Goal: Book appointment/travel/reservation

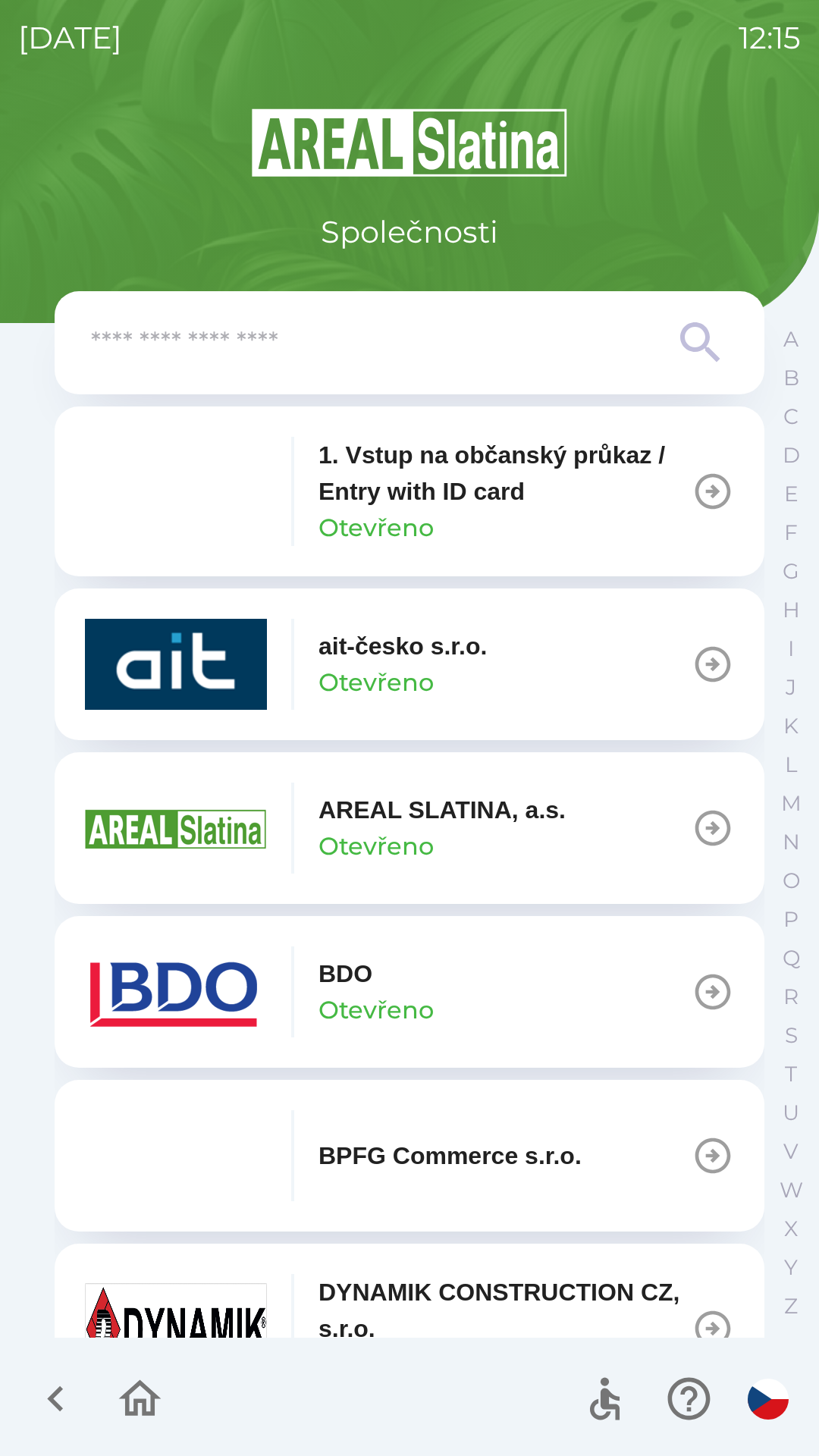
click at [358, 808] on p "AREAL SLATINA, a.s." at bounding box center [441, 810] width 247 height 36
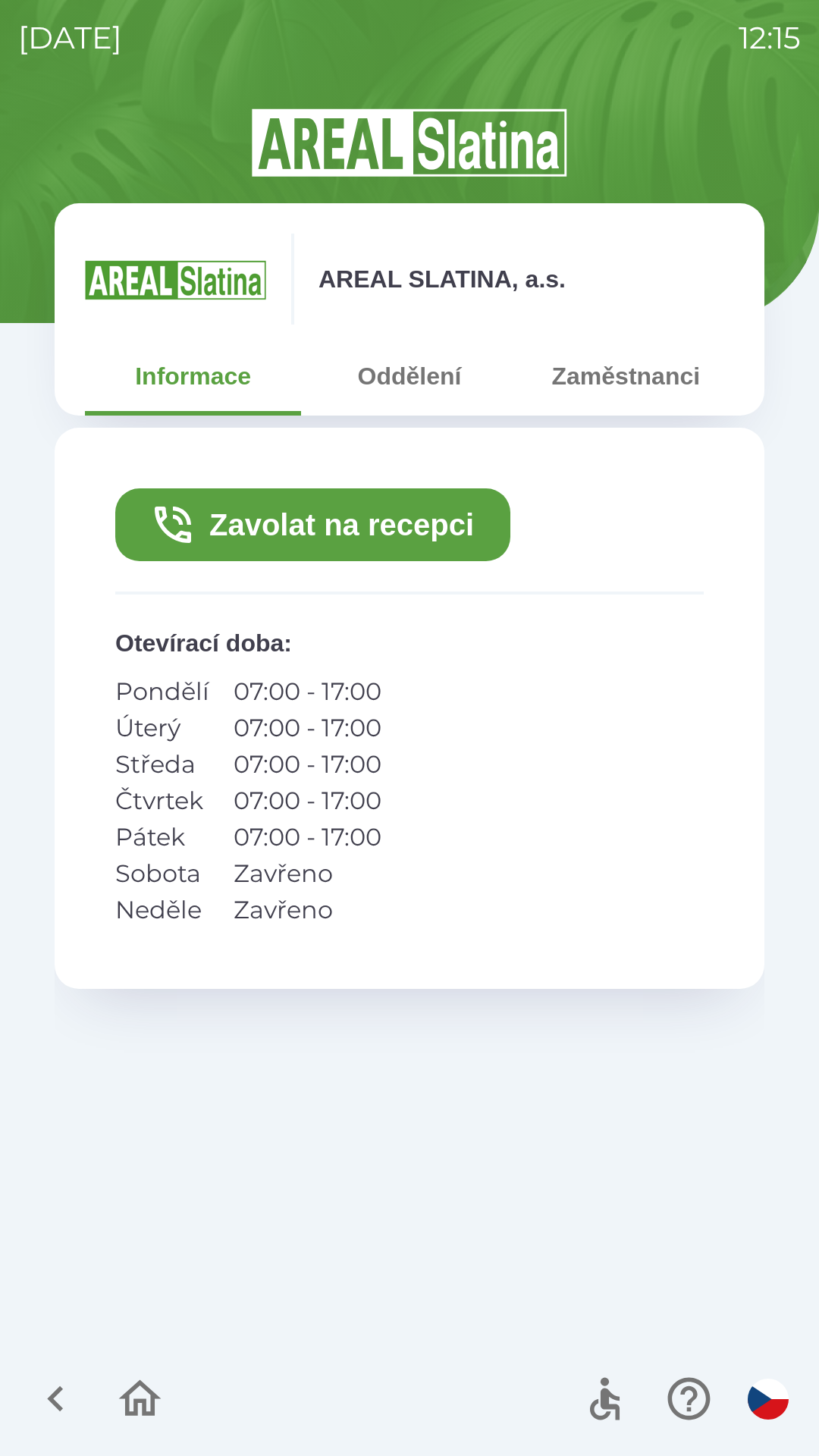
click at [604, 383] on button "Zaměstnanci" at bounding box center [626, 376] width 217 height 55
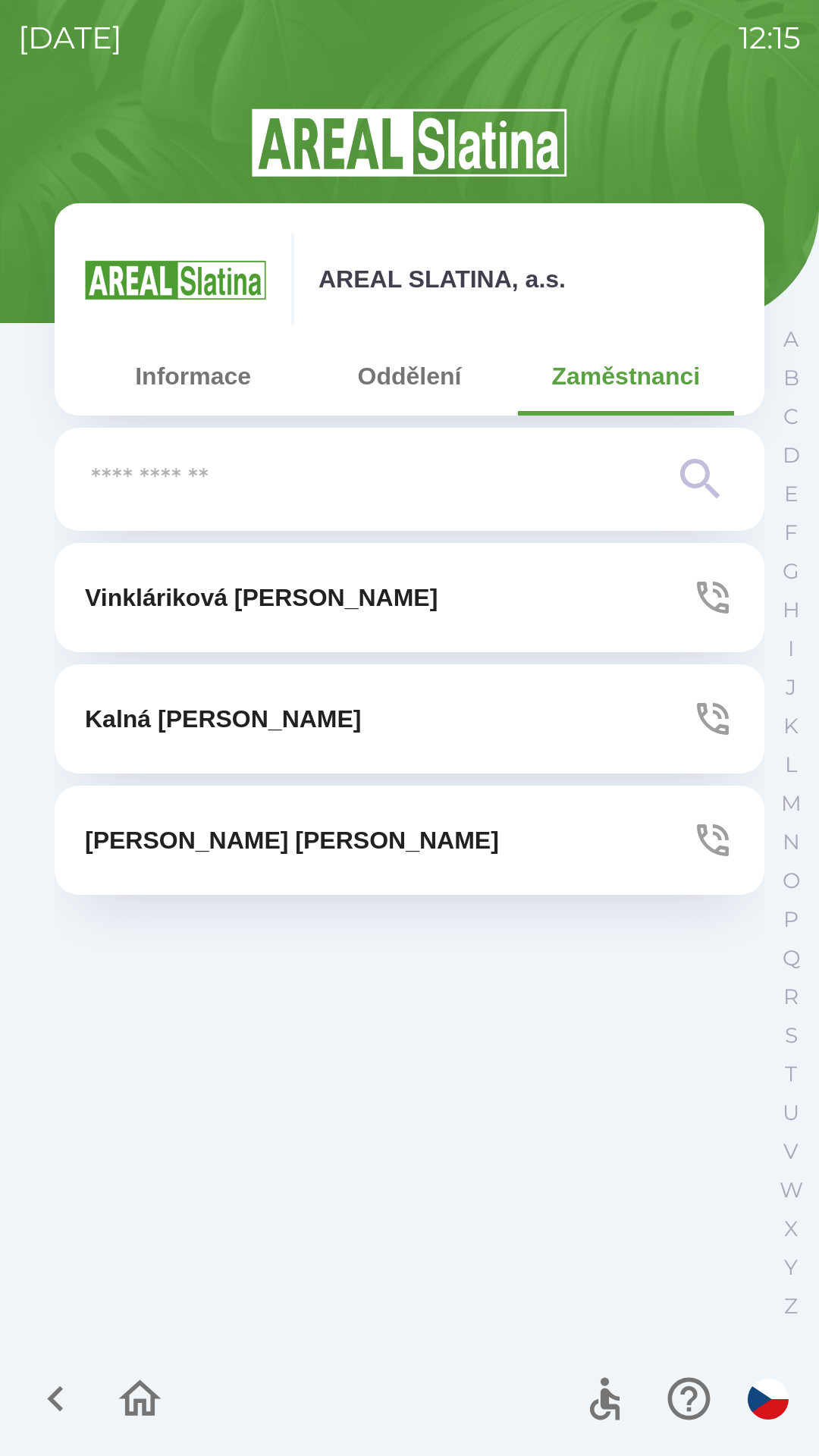
click at [364, 849] on button "[PERSON_NAME]" at bounding box center [409, 840] width 710 height 109
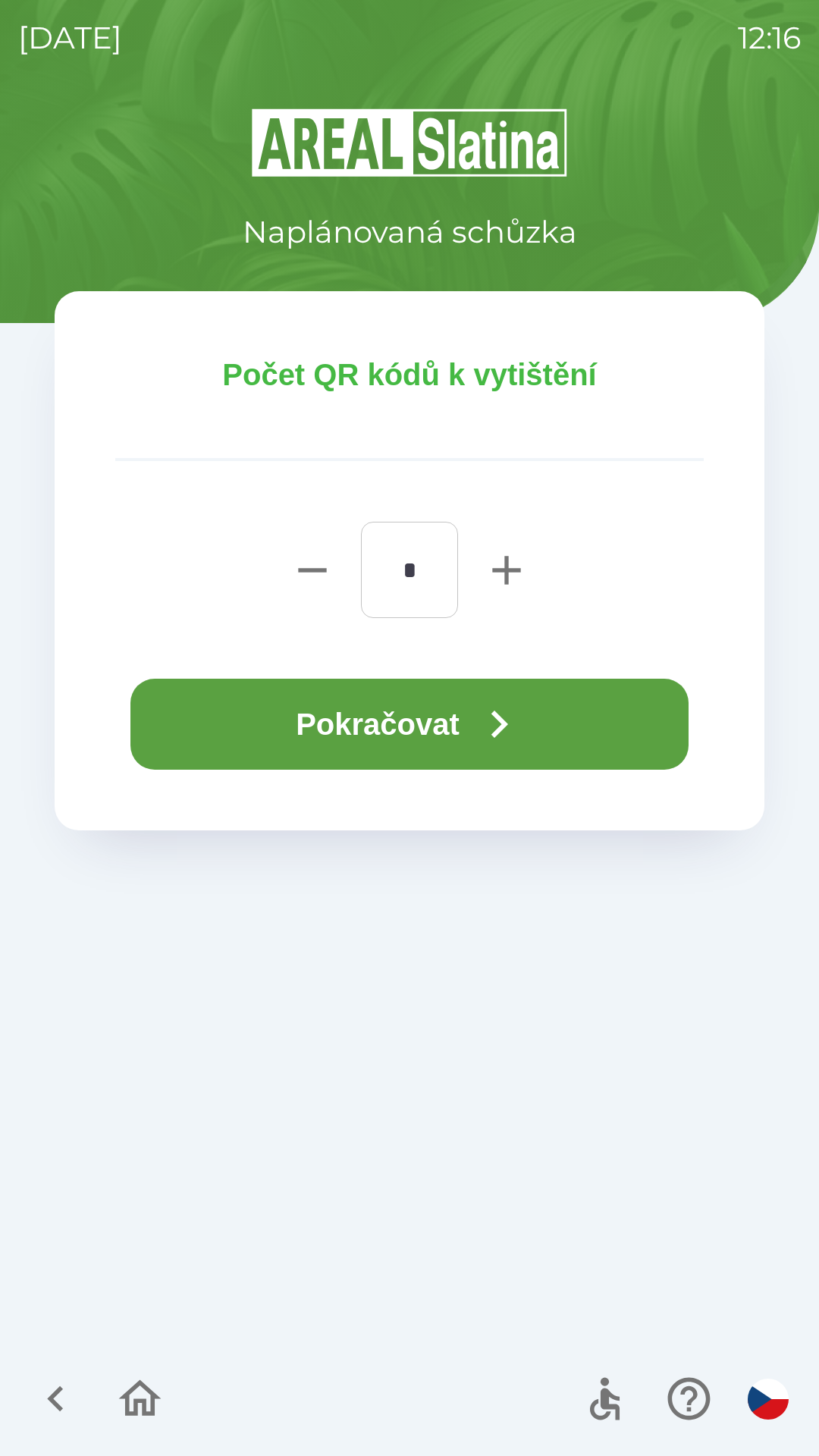
click at [447, 726] on button "Pokračovat" at bounding box center [409, 724] width 558 height 91
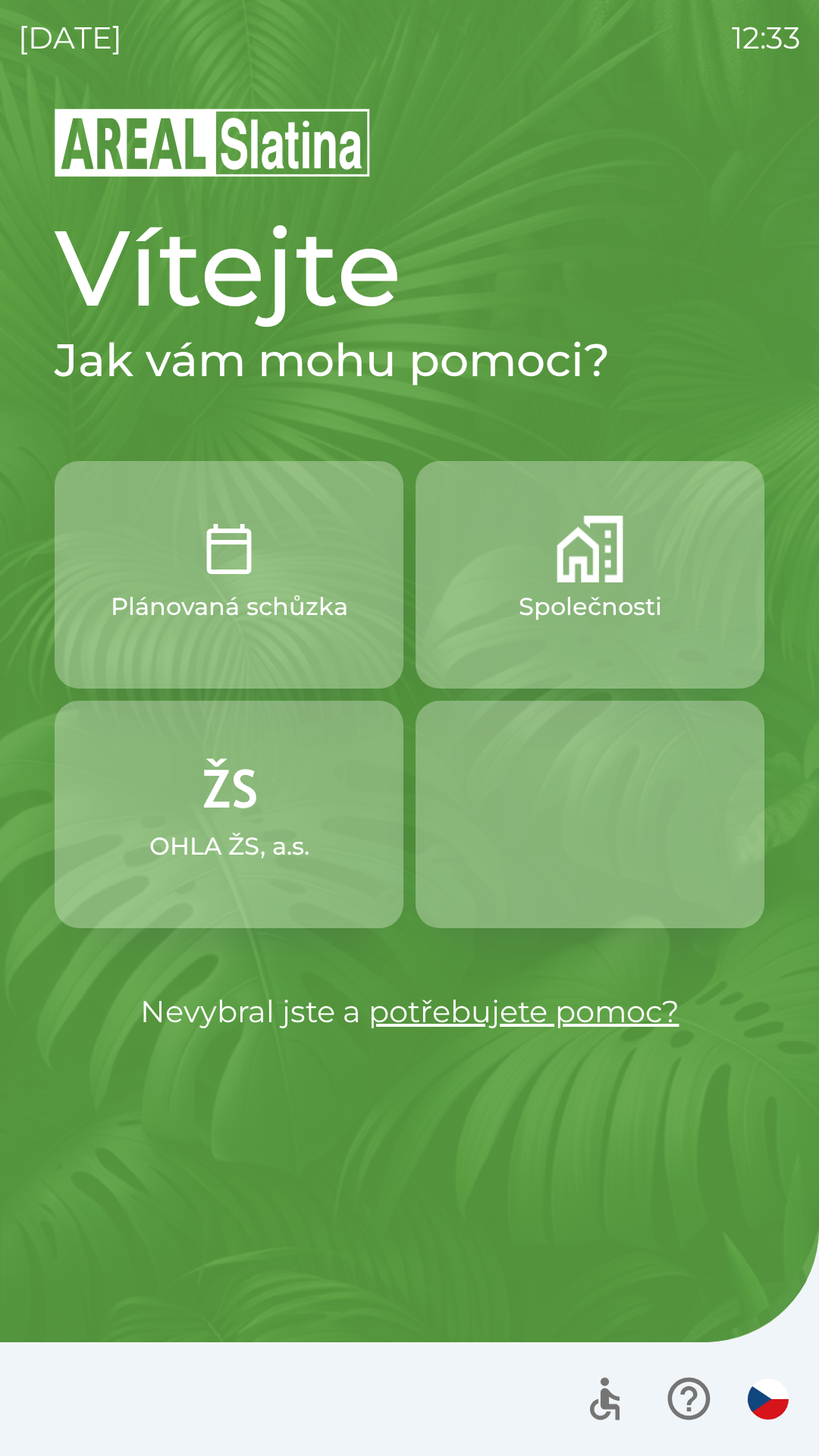
click at [252, 774] on img "button" at bounding box center [229, 788] width 67 height 67
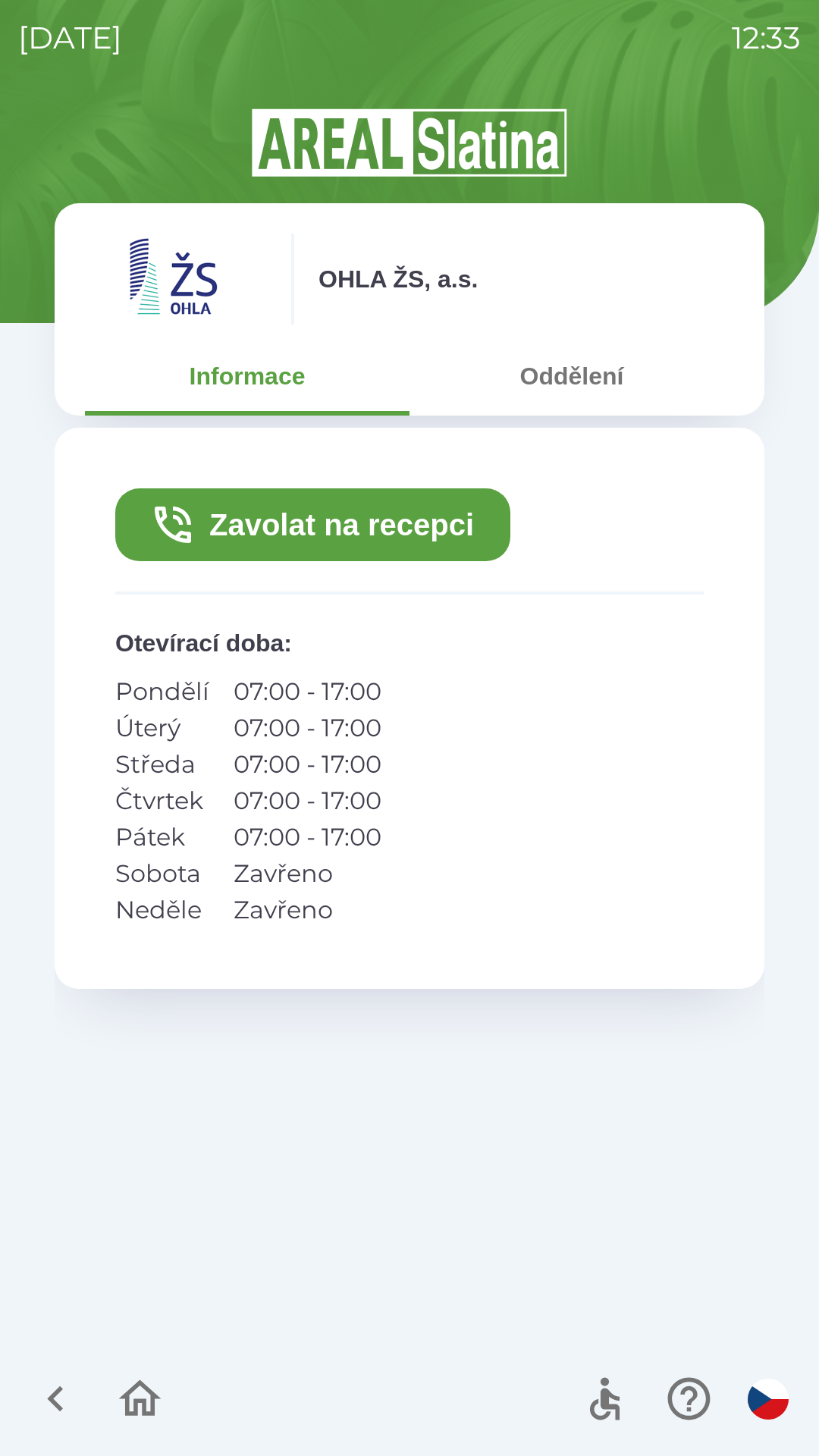
click at [583, 386] on button "Oddělení" at bounding box center [572, 376] width 325 height 55
